Goal: Task Accomplishment & Management: Complete application form

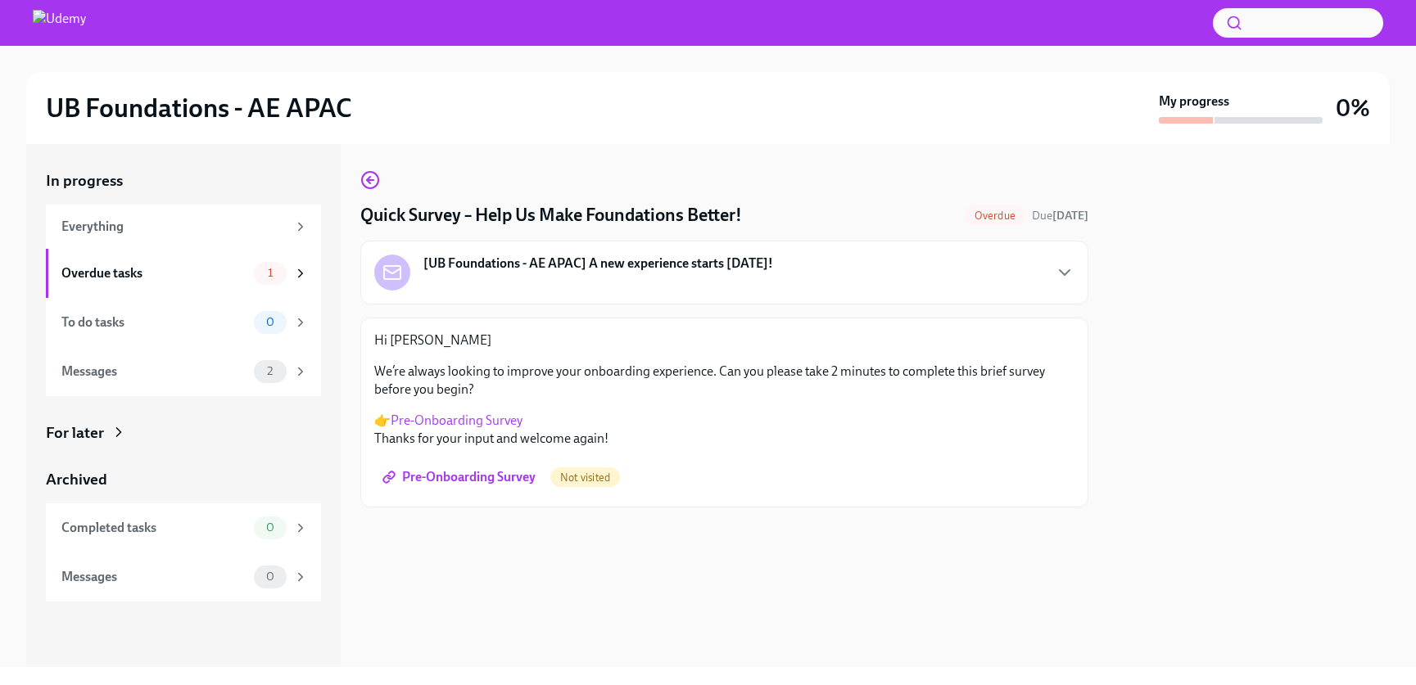
click at [468, 479] on span "Pre-Onboarding Survey" at bounding box center [461, 477] width 150 height 16
click at [985, 216] on span "Overdue" at bounding box center [994, 216] width 61 height 12
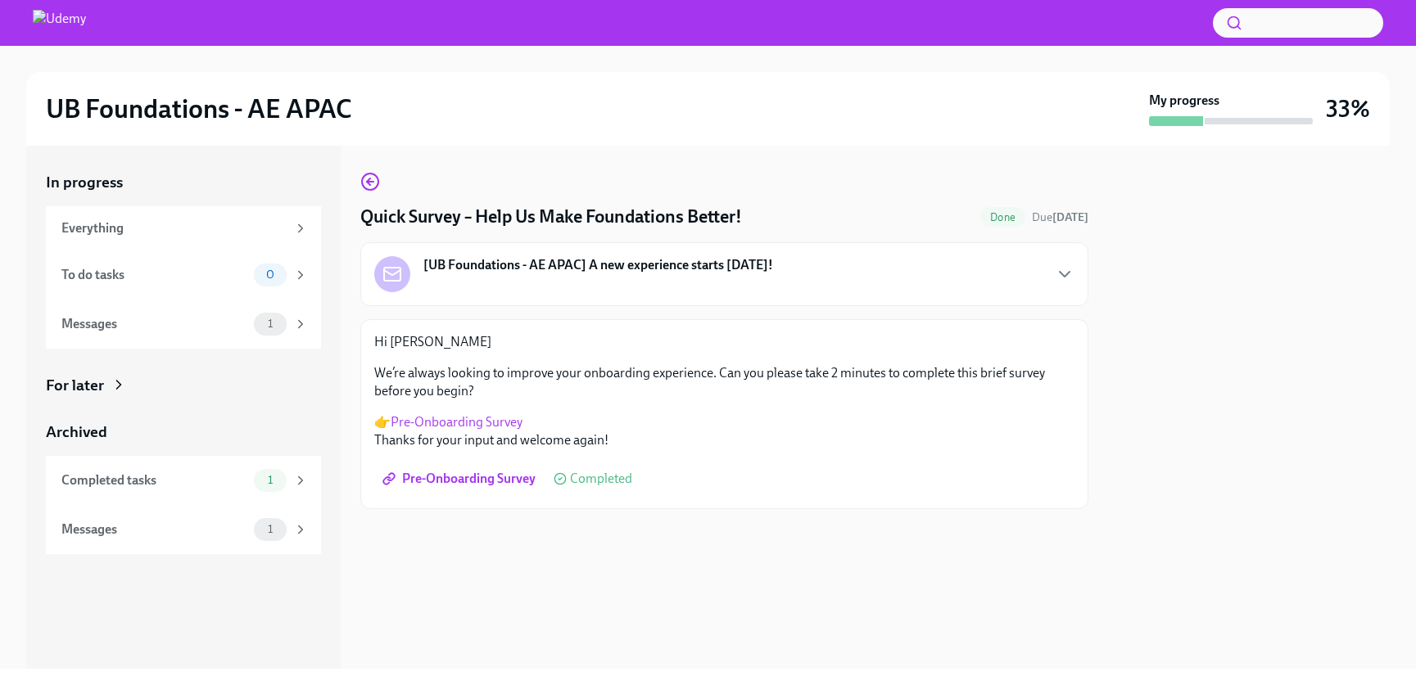
click at [485, 417] on link "Pre-Onboarding Survey" at bounding box center [457, 422] width 132 height 16
click at [111, 321] on div "Messages" at bounding box center [154, 324] width 186 height 18
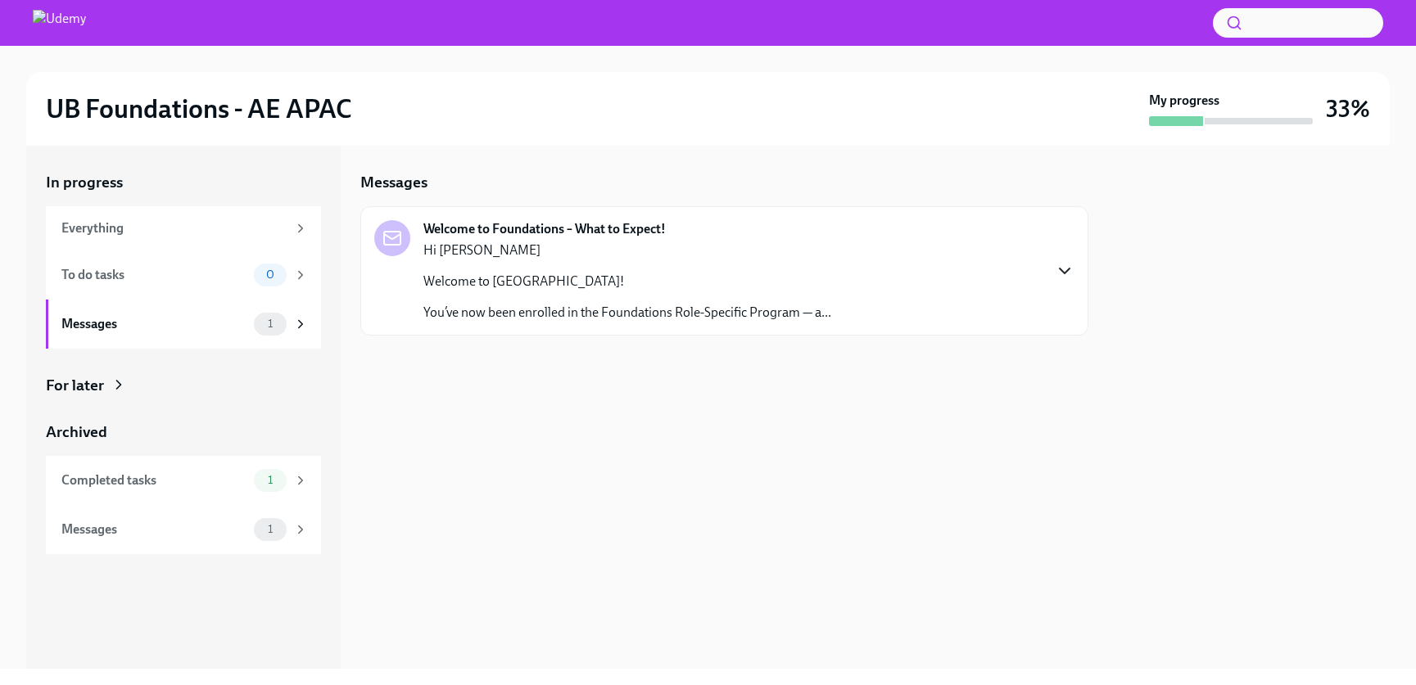
click at [1063, 265] on icon "button" at bounding box center [1064, 271] width 20 height 20
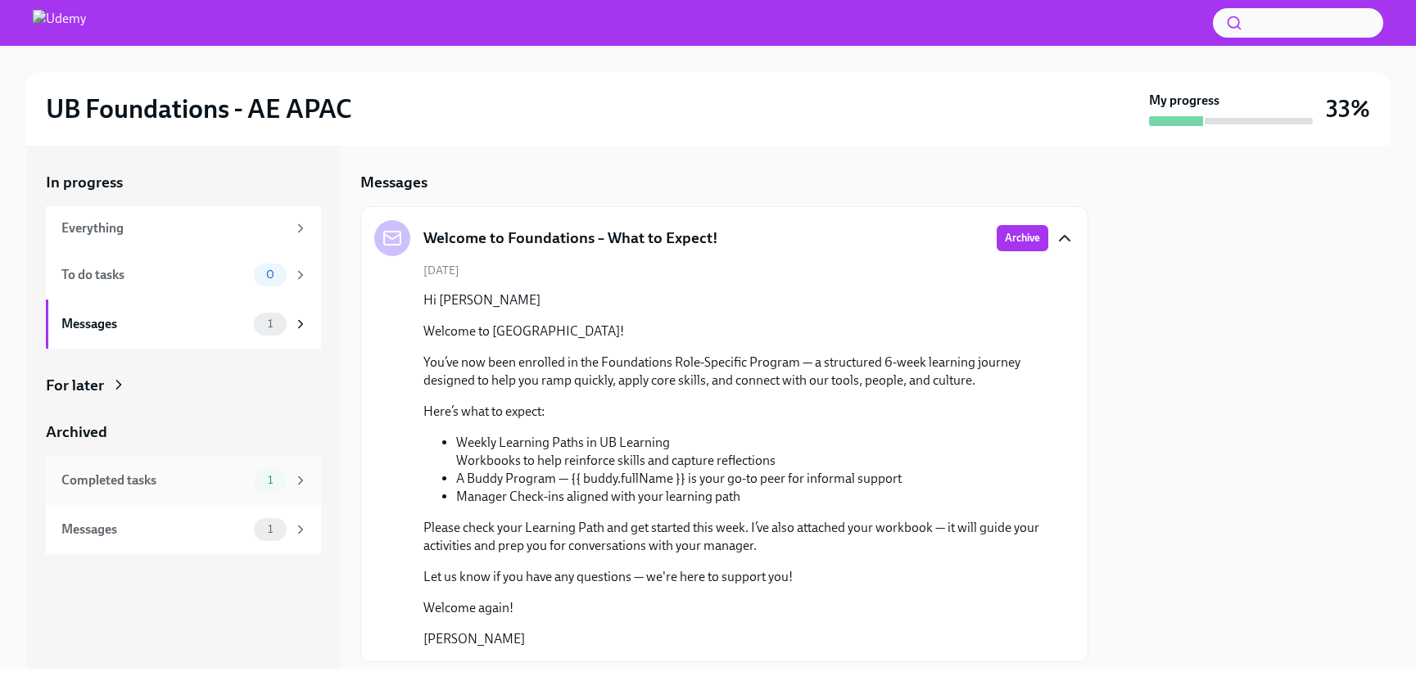
click at [111, 481] on div "Completed tasks" at bounding box center [154, 481] width 186 height 18
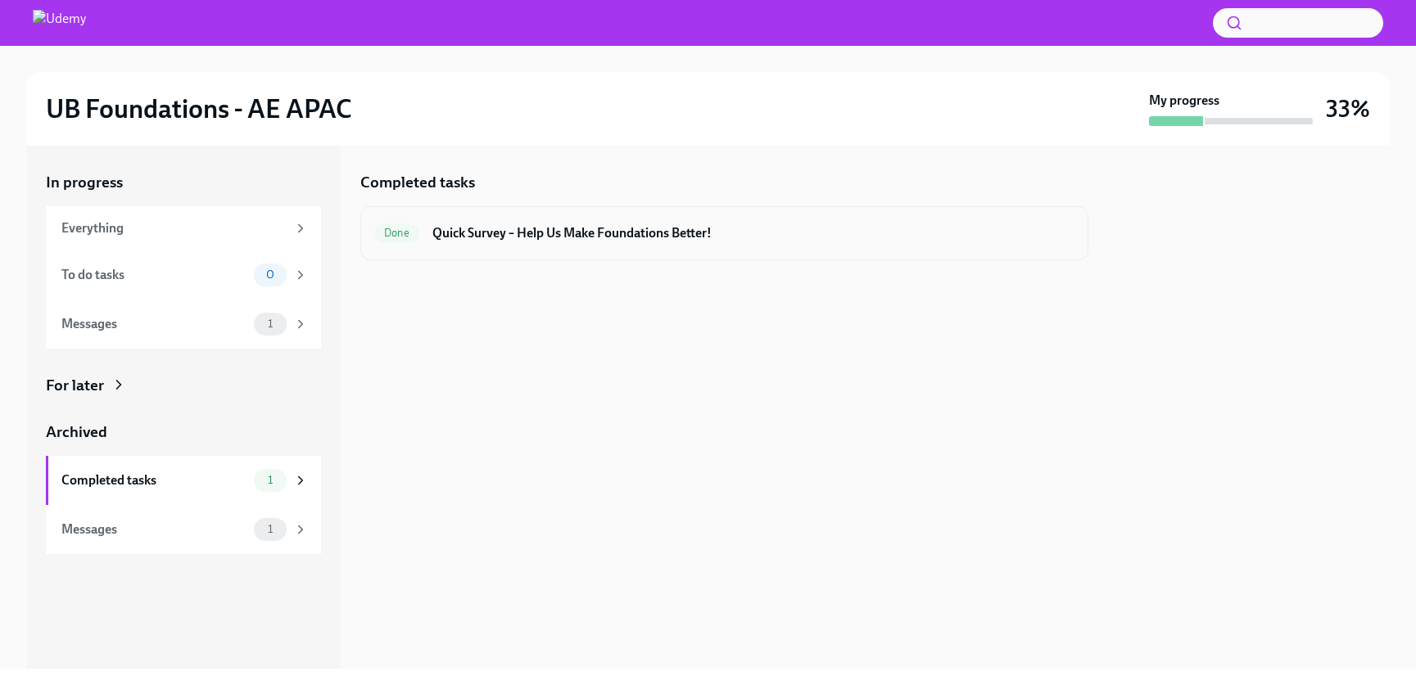
click at [603, 231] on h6 "Quick Survey – Help Us Make Foundations Better!" at bounding box center [753, 233] width 642 height 18
